Goal: Information Seeking & Learning: Learn about a topic

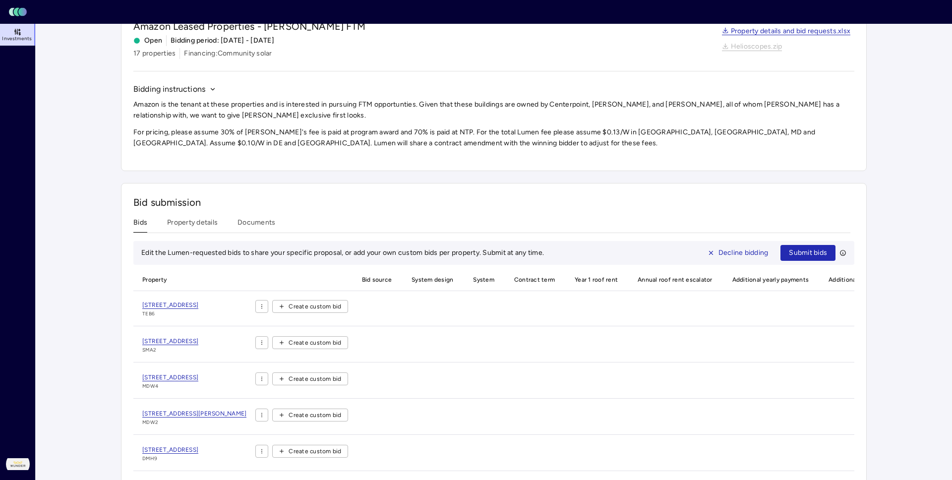
scroll to position [60, 0]
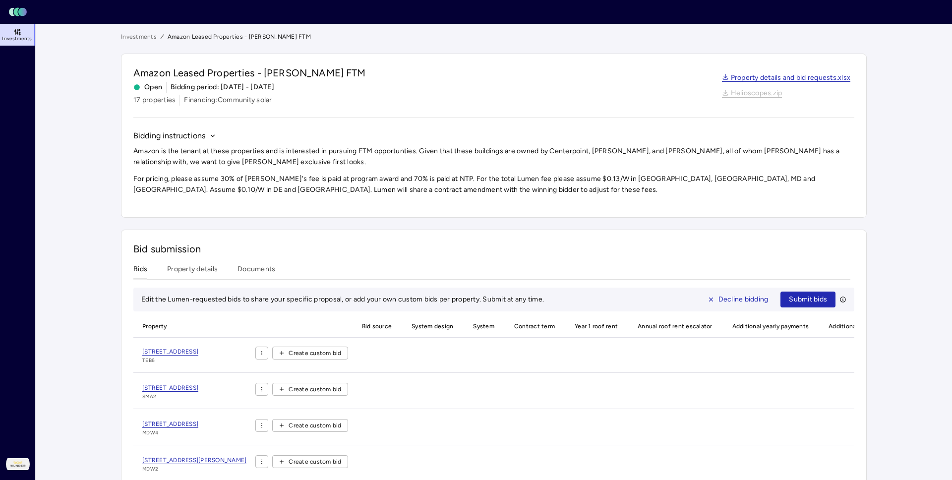
scroll to position [60, 0]
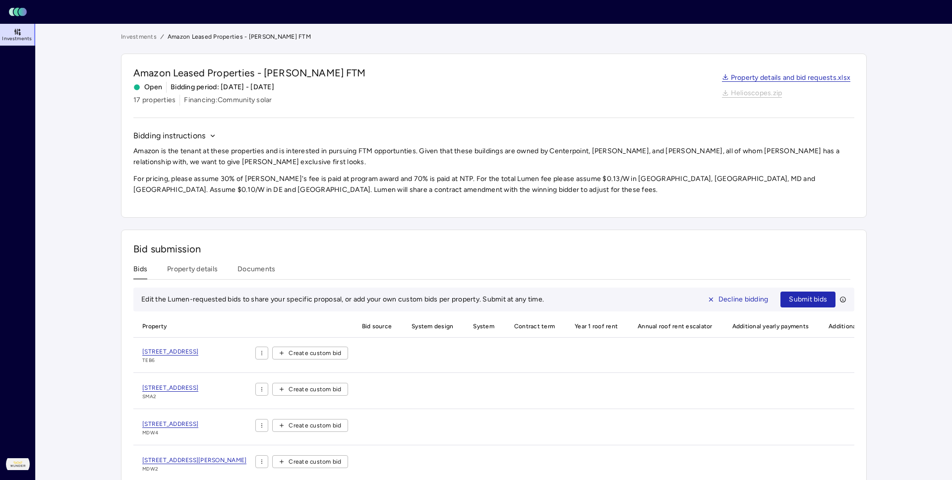
scroll to position [60, 0]
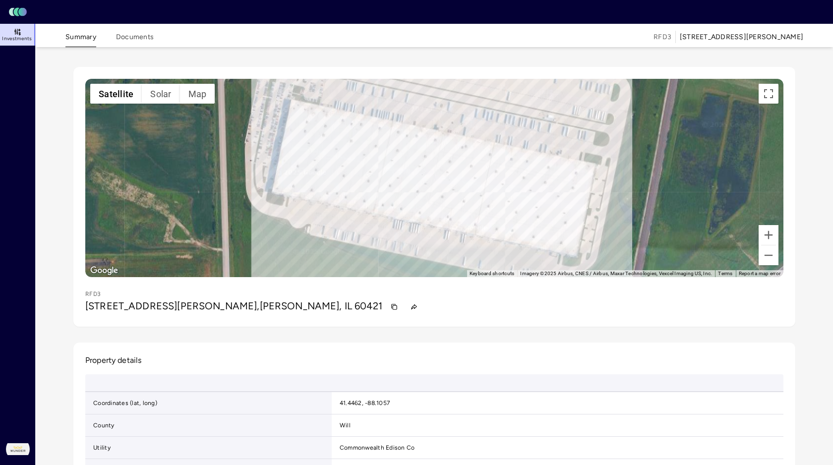
scroll to position [22, 0]
